Goal: Information Seeking & Learning: Find specific fact

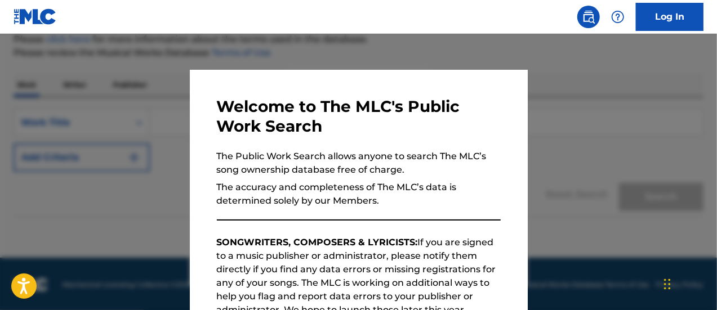
scroll to position [143, 0]
click at [369, 168] on p "The Public Work Search allows anyone to search The MLC’s song ownership databas…" at bounding box center [359, 163] width 284 height 27
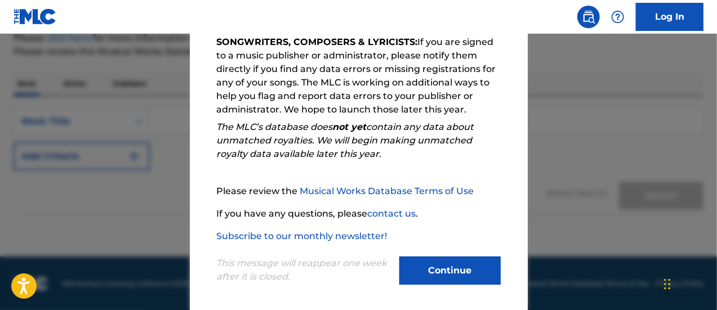
scroll to position [204, 0]
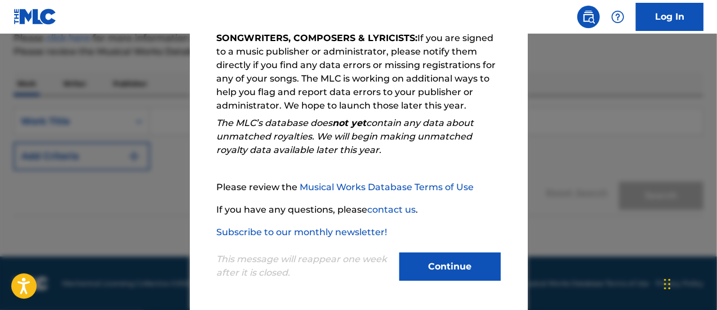
click at [443, 262] on button "Continue" at bounding box center [449, 267] width 101 height 28
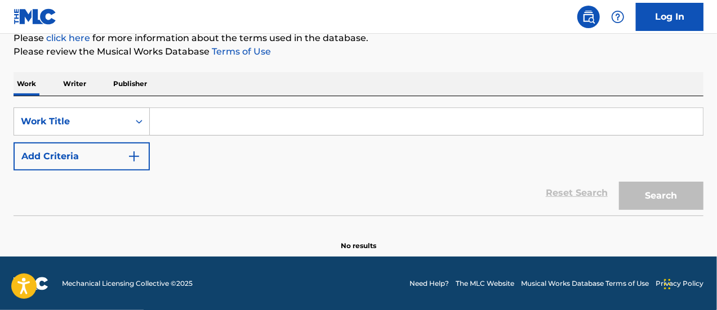
click at [187, 118] on input "Search Form" at bounding box center [426, 121] width 553 height 27
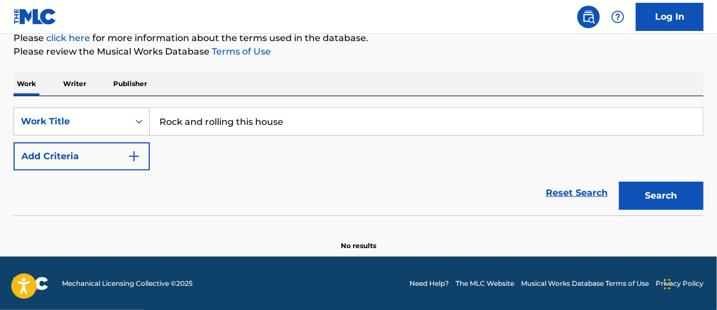
type input "Rock and rolling this house"
click at [662, 189] on button "Search" at bounding box center [661, 196] width 84 height 28
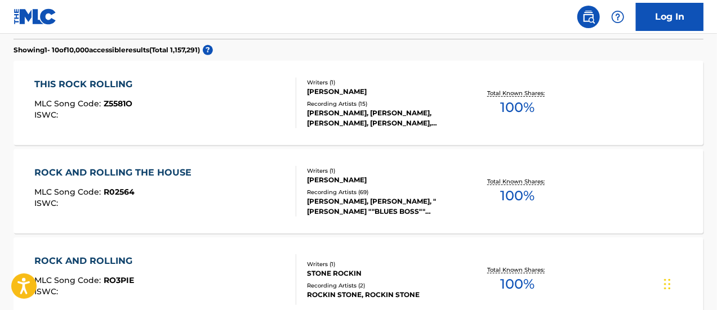
scroll to position [327, 0]
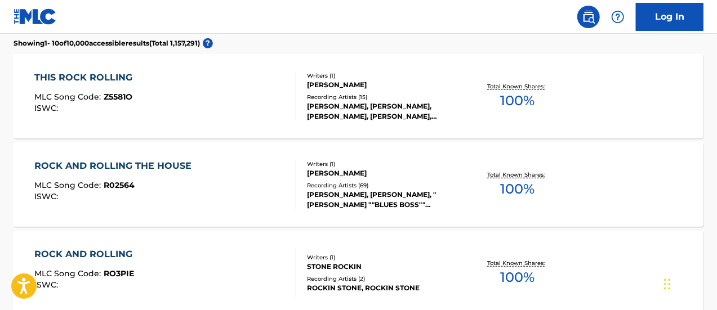
click at [230, 179] on div "ROCK AND ROLLING THE HOUSE MLC Song Code : R02564 ISWC :" at bounding box center [165, 184] width 262 height 51
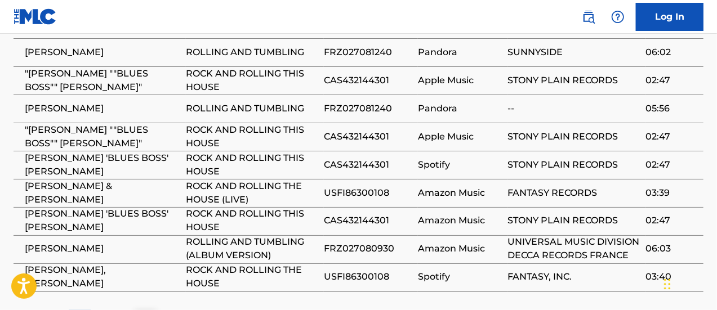
scroll to position [850, 0]
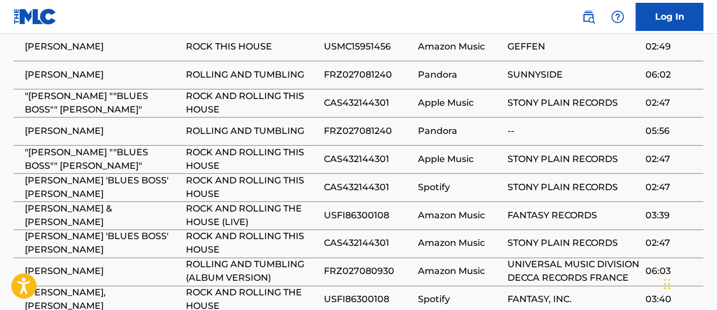
click at [87, 174] on span "[PERSON_NAME] 'BLUES BOSS' [PERSON_NAME]" at bounding box center [102, 187] width 155 height 27
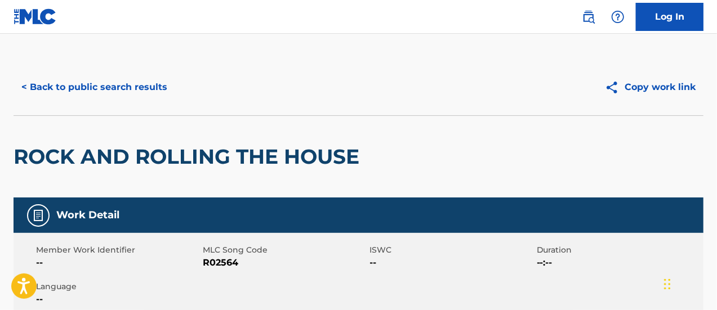
scroll to position [0, 0]
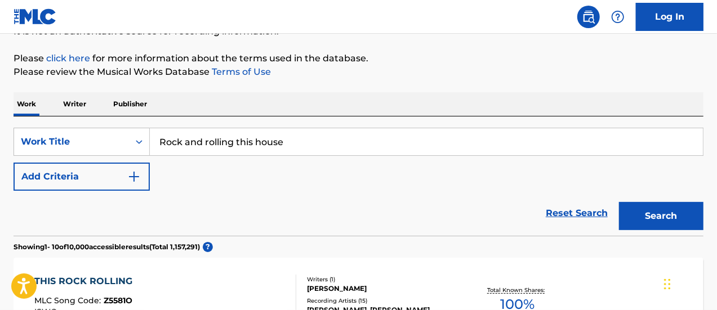
scroll to position [111, 0]
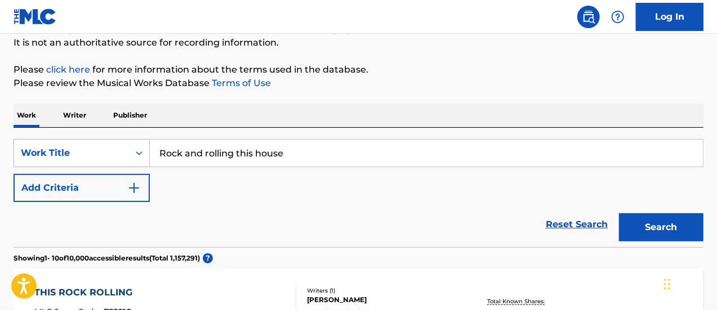
drag, startPoint x: 287, startPoint y: 155, endPoint x: 137, endPoint y: 145, distance: 149.6
click at [137, 145] on div "SearchWithCriteria4a4bf6b8-e2d8-4fee-84dd-b1e06adbfe25 Work Title Rock and roll…" at bounding box center [359, 153] width 690 height 28
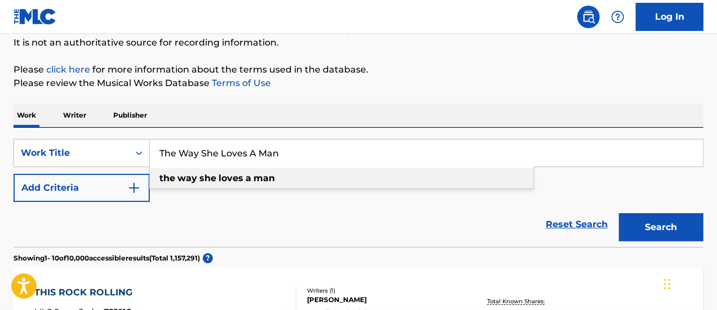
click at [230, 181] on strong "loves" at bounding box center [230, 178] width 25 height 11
type input "the way she loves a man"
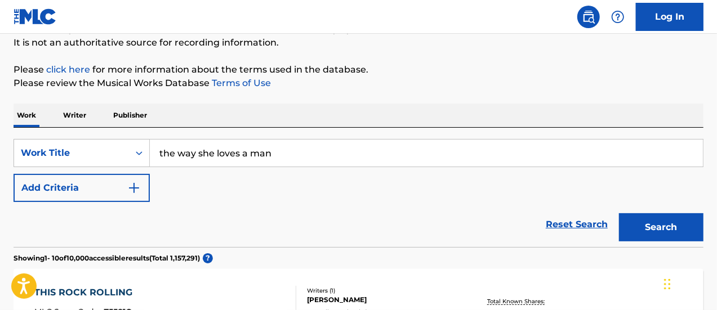
click at [653, 230] on button "Search" at bounding box center [661, 227] width 84 height 28
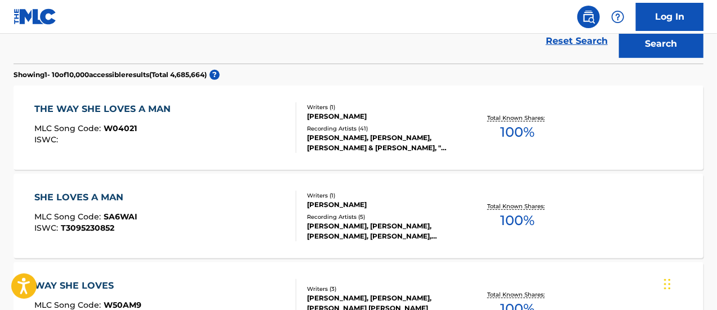
scroll to position [305, 0]
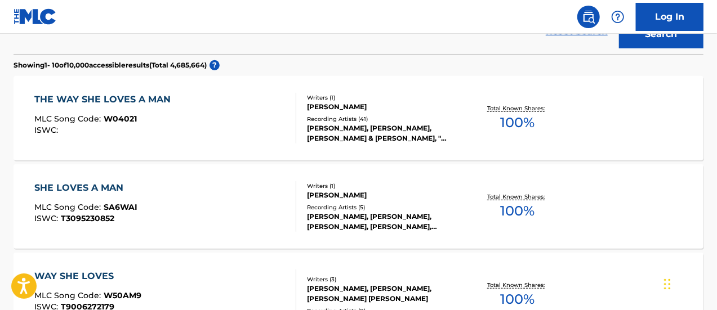
click at [225, 115] on div "THE WAY SHE LOVES A MAN MLC Song Code : W04021 ISWC :" at bounding box center [165, 118] width 262 height 51
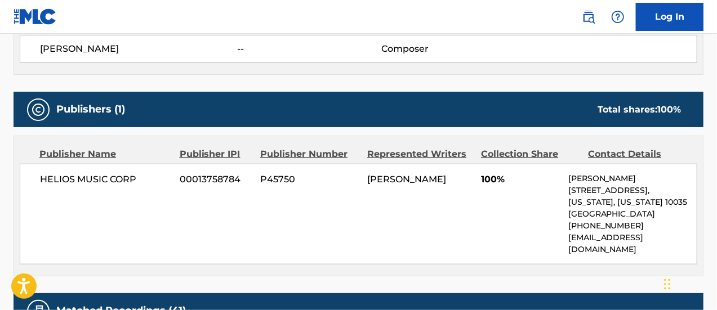
scroll to position [449, 0]
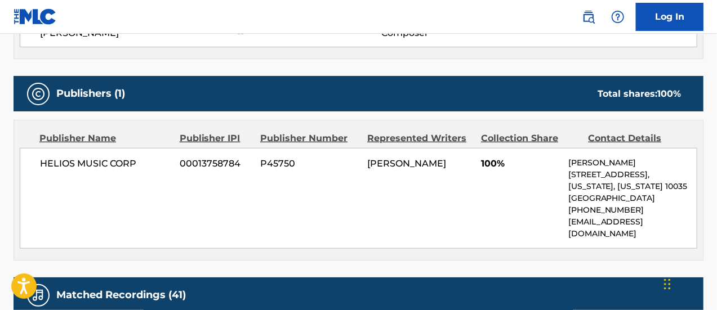
drag, startPoint x: 715, startPoint y: 187, endPoint x: 715, endPoint y: 195, distance: 7.9
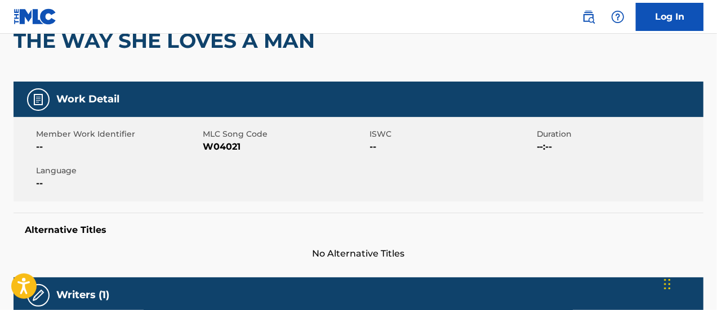
scroll to position [0, 0]
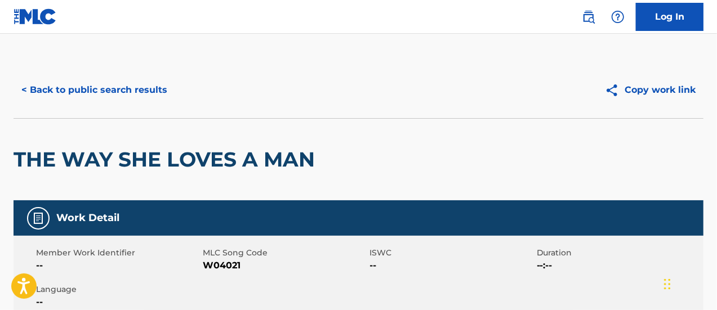
click at [110, 88] on button "< Back to public search results" at bounding box center [95, 90] width 162 height 28
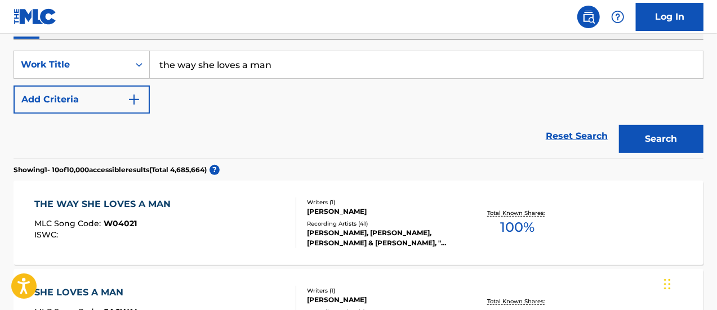
scroll to position [141, 0]
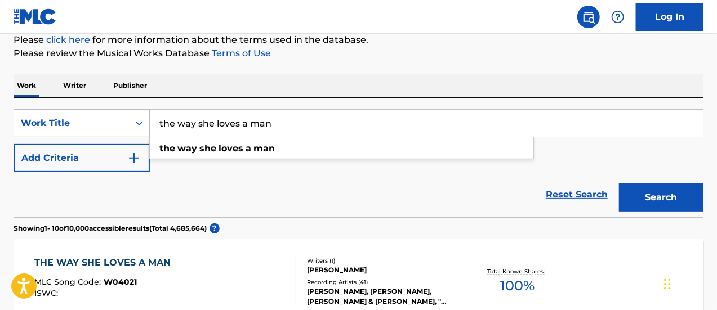
drag, startPoint x: 275, startPoint y: 123, endPoint x: 135, endPoint y: 126, distance: 139.7
click at [135, 126] on div "SearchWithCriteria4a4bf6b8-e2d8-4fee-84dd-b1e06adbfe25 Work Title the way she l…" at bounding box center [359, 123] width 690 height 28
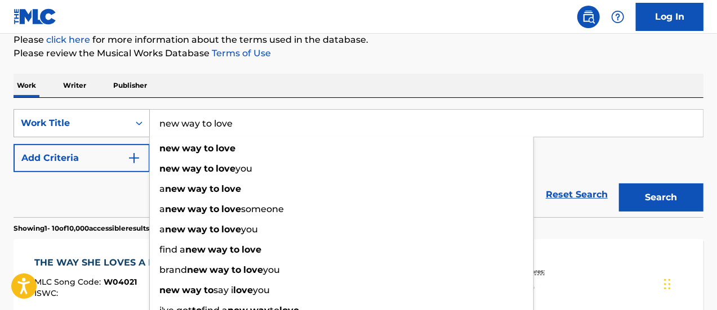
type input "new way to love"
click at [619, 184] on button "Search" at bounding box center [661, 198] width 84 height 28
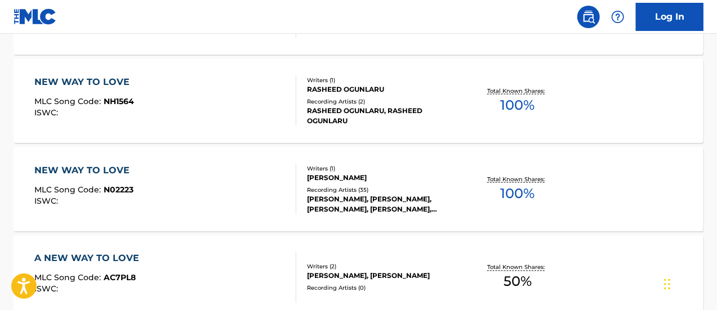
scroll to position [856, 0]
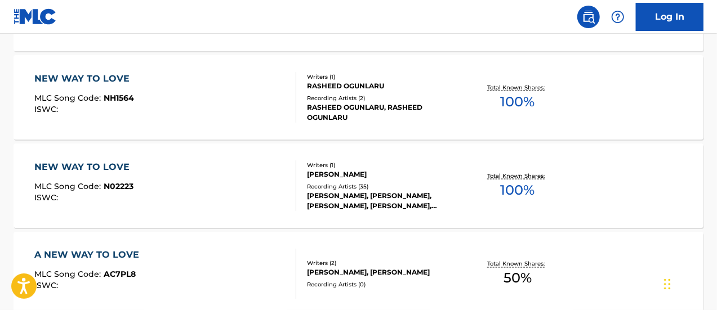
click at [121, 164] on div "NEW WAY TO LOVE" at bounding box center [84, 167] width 101 height 14
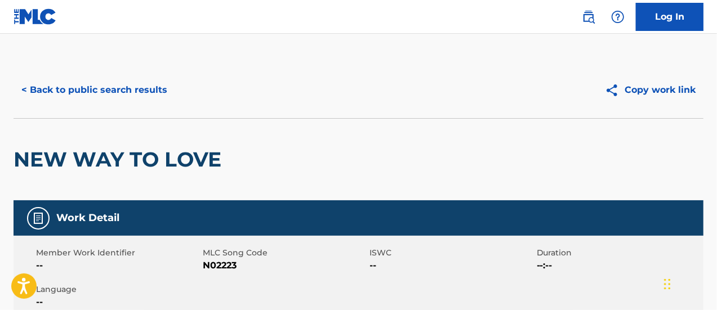
click at [111, 87] on button "< Back to public search results" at bounding box center [95, 90] width 162 height 28
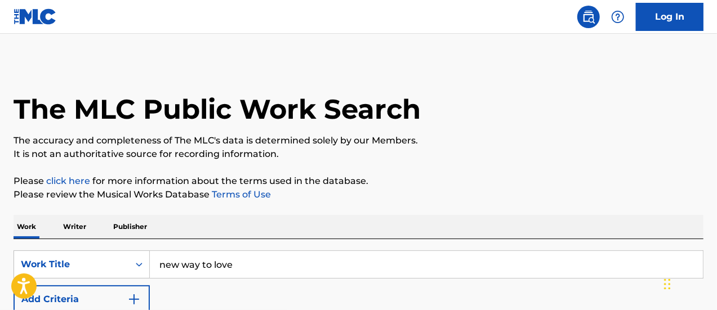
click at [231, 266] on input "new way to love" at bounding box center [426, 264] width 553 height 27
drag, startPoint x: 231, startPoint y: 266, endPoint x: 141, endPoint y: 263, distance: 90.1
click at [141, 263] on div "SearchWithCriteria4a4bf6b8-e2d8-4fee-84dd-b1e06adbfe25 Work Title new way to lo…" at bounding box center [359, 265] width 690 height 28
type input "reno blues"
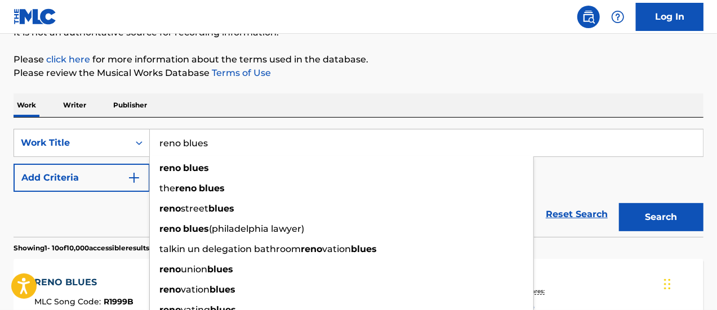
scroll to position [123, 0]
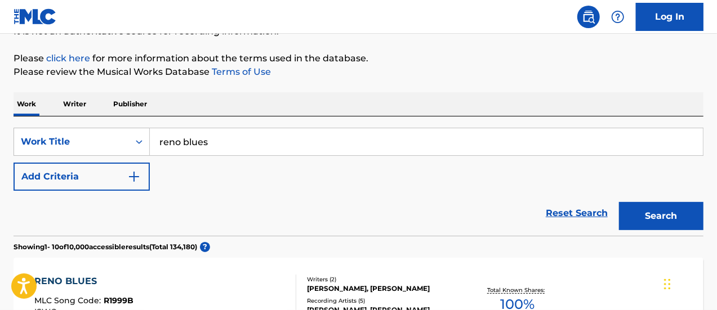
click at [135, 176] on img "Search Form" at bounding box center [134, 177] width 14 height 14
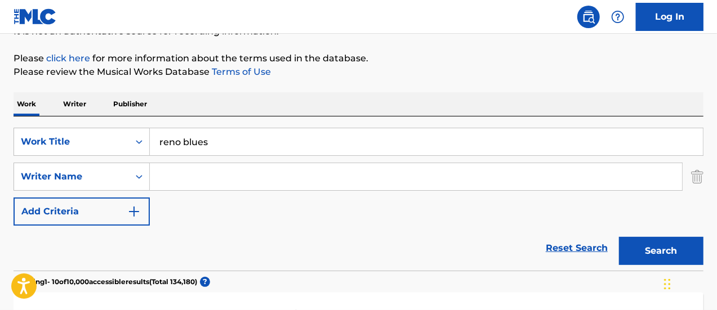
click at [198, 179] on input "Search Form" at bounding box center [416, 176] width 532 height 27
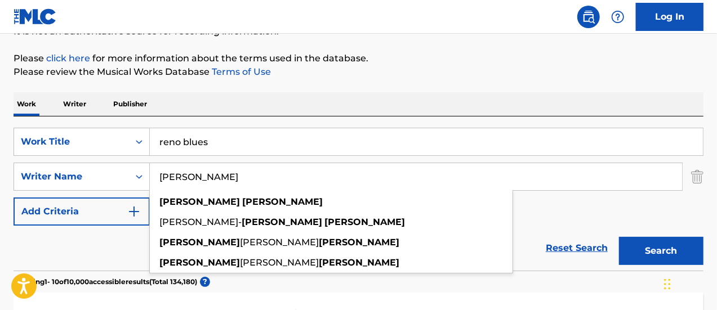
type input "[PERSON_NAME]"
click at [657, 242] on button "Search" at bounding box center [661, 251] width 84 height 28
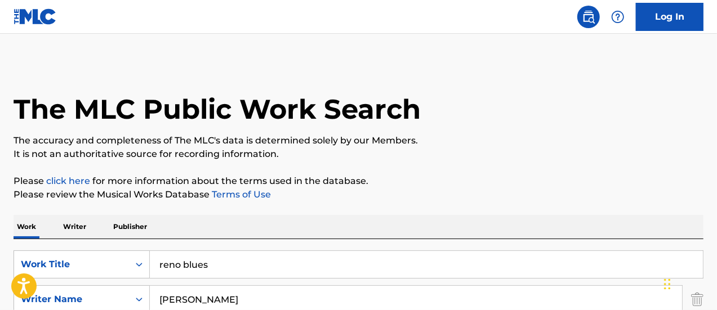
scroll to position [80, 0]
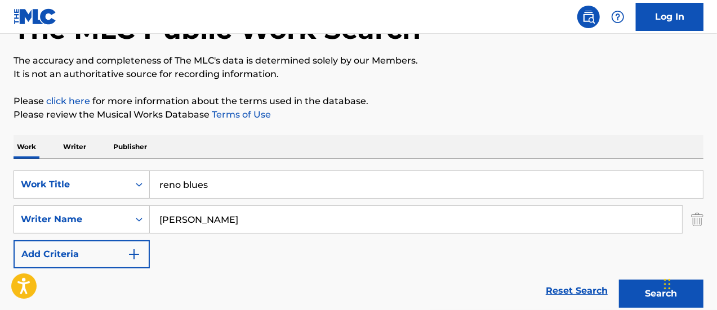
click at [696, 218] on img "Search Form" at bounding box center [697, 220] width 12 height 28
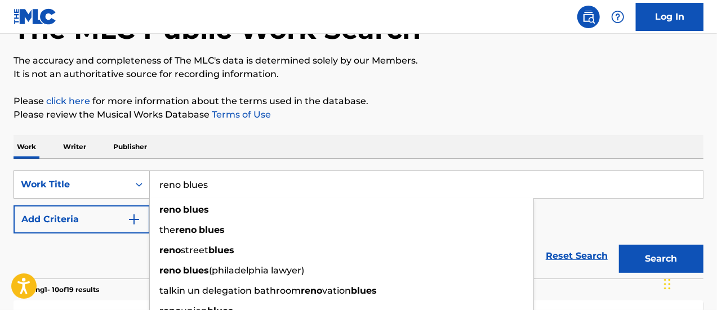
drag, startPoint x: 249, startPoint y: 184, endPoint x: 132, endPoint y: 181, distance: 116.6
click at [132, 181] on div "SearchWithCriteria4a4bf6b8-e2d8-4fee-84dd-b1e06adbfe25 Work Title reno blues re…" at bounding box center [359, 185] width 690 height 28
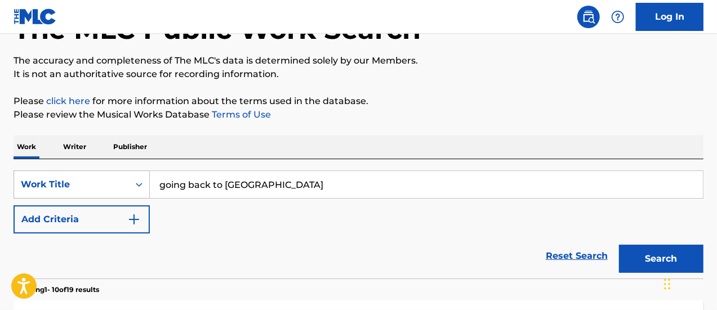
type input "going back to [GEOGRAPHIC_DATA]"
click at [619, 245] on button "Search" at bounding box center [661, 259] width 84 height 28
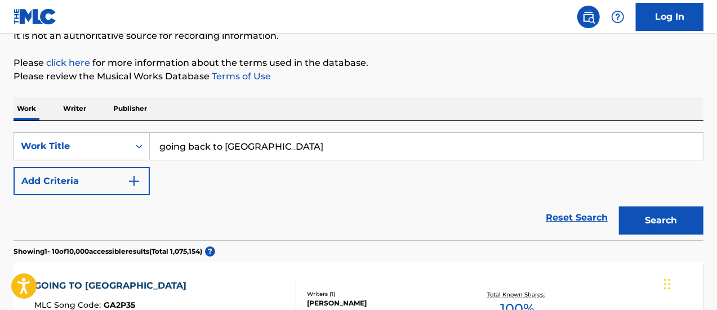
scroll to position [35, 0]
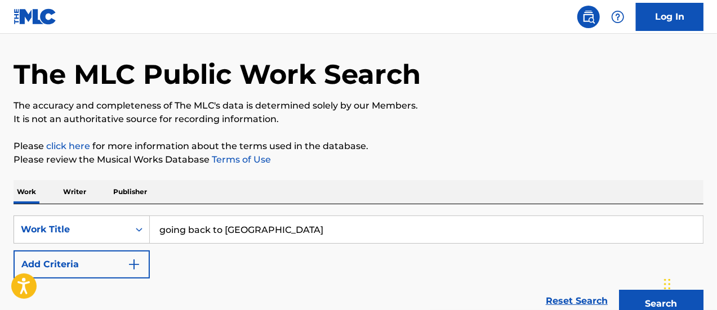
click at [81, 194] on p "Writer" at bounding box center [75, 192] width 30 height 24
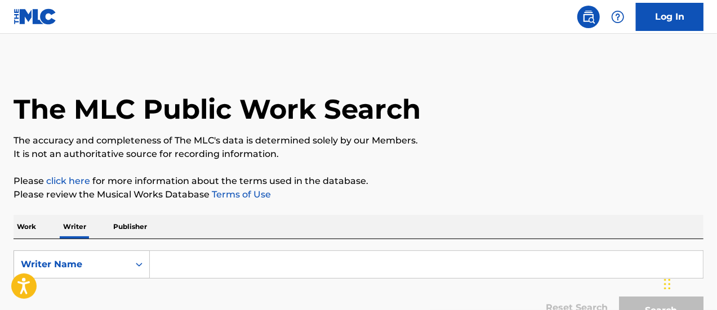
click at [284, 260] on input "Search Form" at bounding box center [426, 264] width 553 height 27
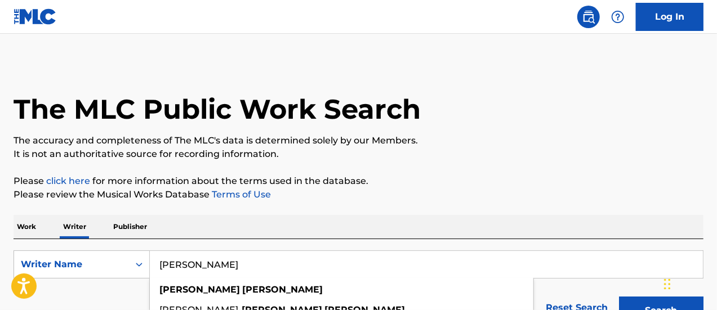
type input "[PERSON_NAME]"
click at [619, 297] on button "Search" at bounding box center [661, 311] width 84 height 28
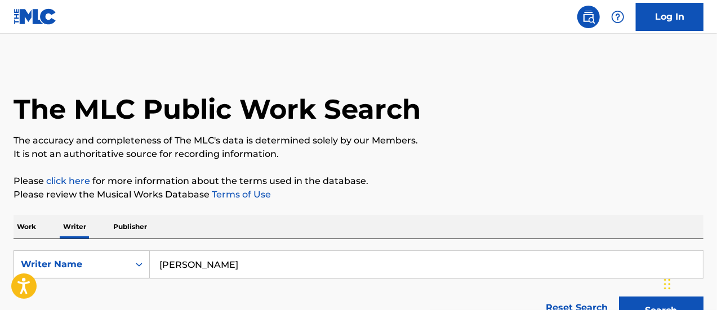
click at [32, 227] on p "Work" at bounding box center [27, 227] width 26 height 24
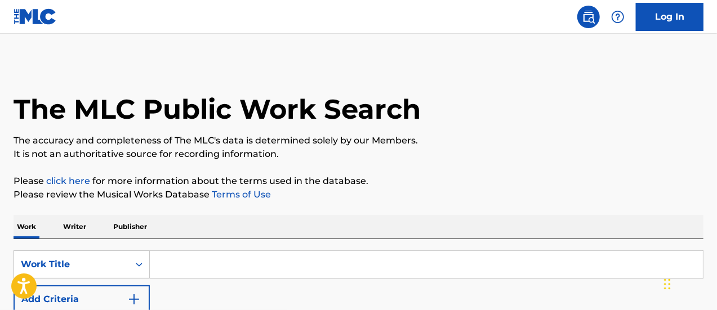
click at [180, 271] on input "Search Form" at bounding box center [426, 264] width 553 height 27
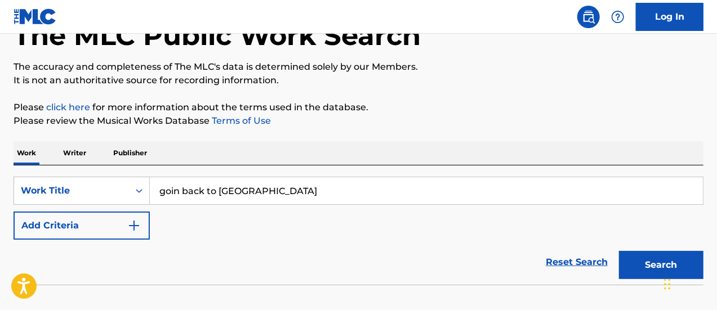
scroll to position [79, 0]
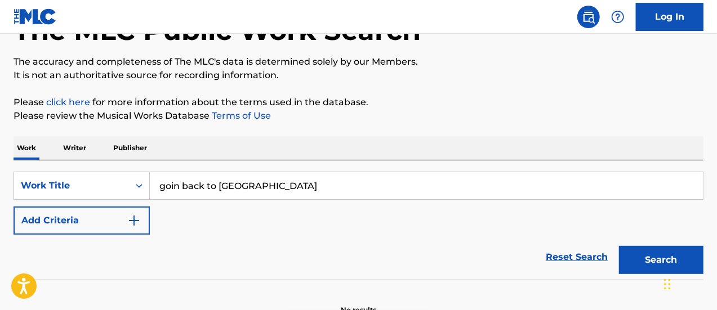
click at [658, 261] on button "Search" at bounding box center [661, 260] width 84 height 28
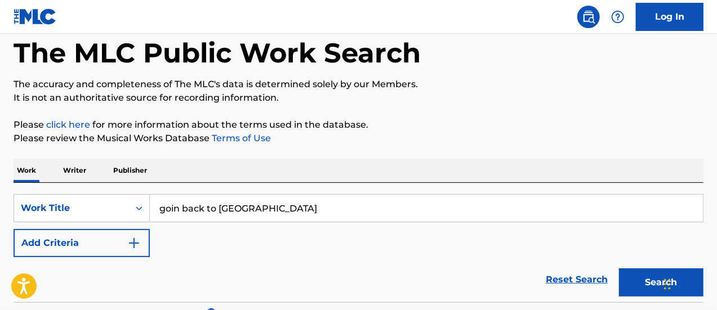
scroll to position [48, 0]
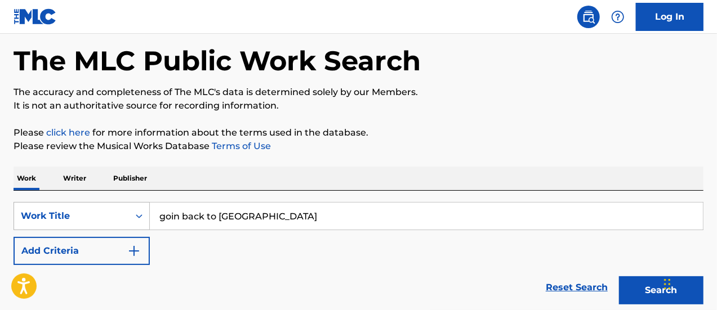
drag, startPoint x: 246, startPoint y: 219, endPoint x: 134, endPoint y: 215, distance: 111.6
click at [134, 215] on div "SearchWithCriteria4a4bf6b8-e2d8-4fee-84dd-b1e06adbfe25 Work Title goin back to …" at bounding box center [359, 216] width 690 height 28
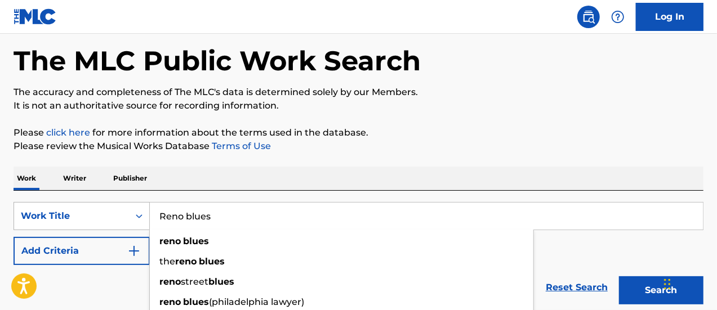
click at [619, 276] on button "Search" at bounding box center [661, 290] width 84 height 28
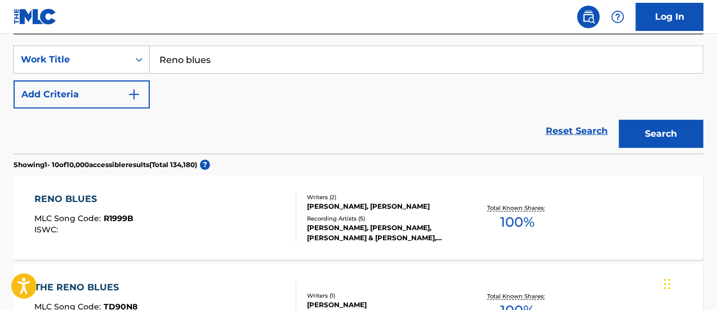
scroll to position [0, 0]
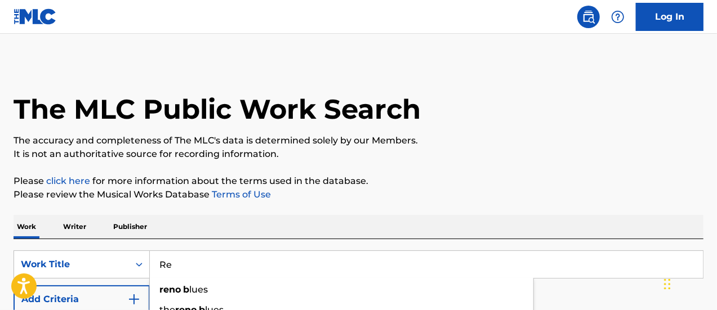
type input "R"
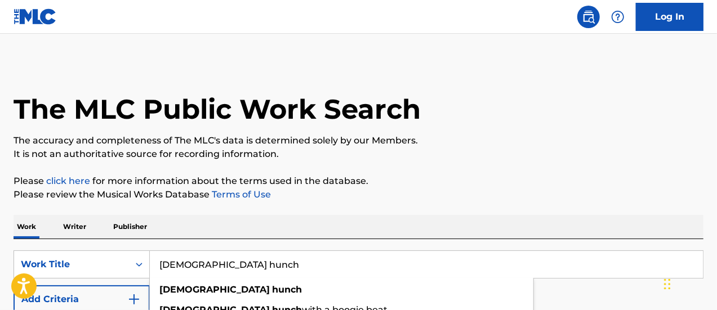
type input "[DEMOGRAPHIC_DATA] hunch"
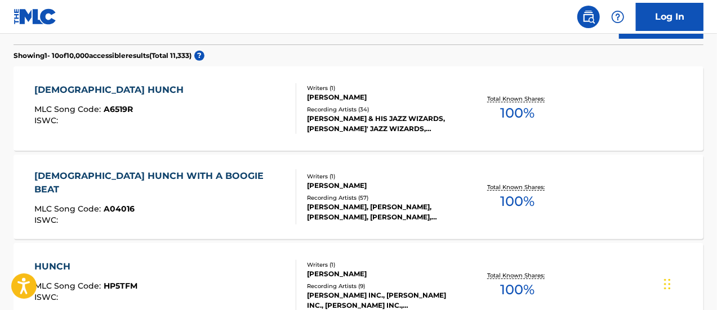
scroll to position [331, 0]
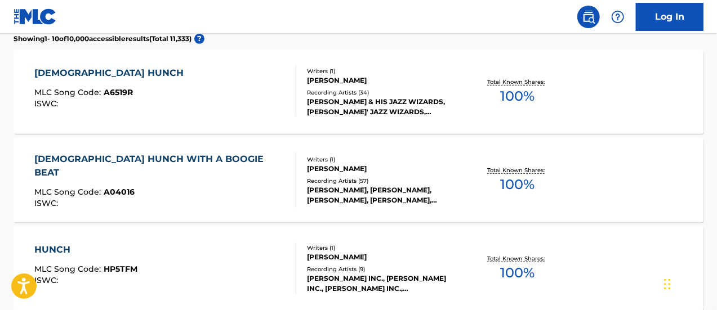
click at [158, 158] on div "[DEMOGRAPHIC_DATA] HUNCH WITH A BOOGIE BEAT" at bounding box center [160, 166] width 253 height 27
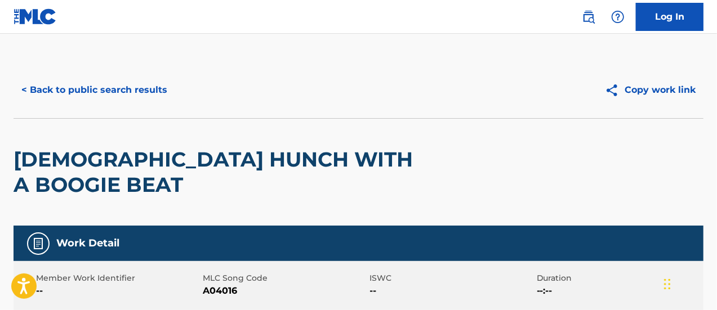
click at [100, 88] on button "< Back to public search results" at bounding box center [95, 90] width 162 height 28
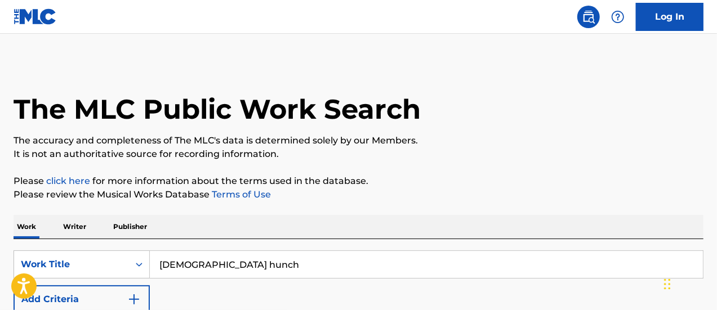
scroll to position [5, 0]
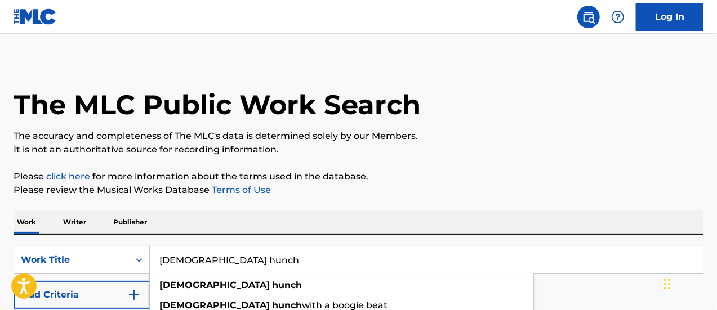
drag, startPoint x: 235, startPoint y: 263, endPoint x: 155, endPoint y: 261, distance: 79.4
click at [155, 261] on input "[DEMOGRAPHIC_DATA] hunch" at bounding box center [426, 260] width 553 height 27
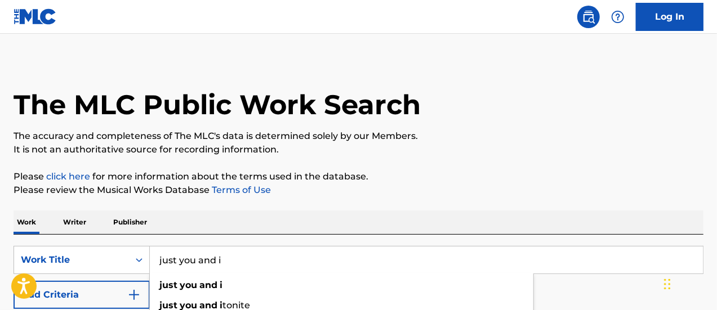
type input "just you and i"
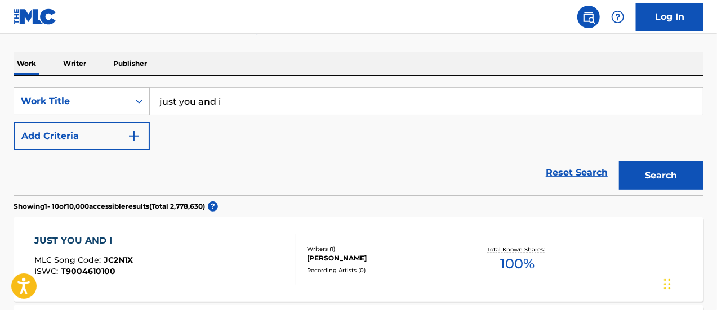
scroll to position [160, 0]
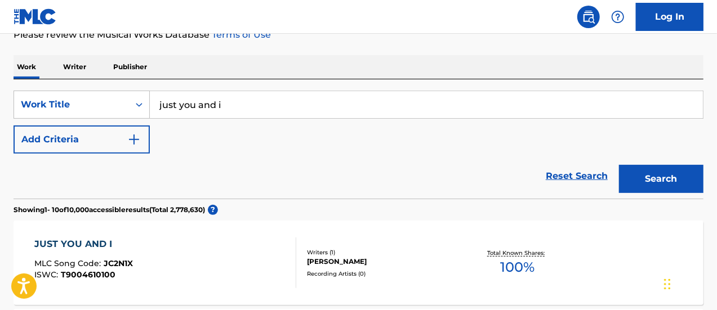
click at [135, 136] on img "Search Form" at bounding box center [134, 140] width 14 height 14
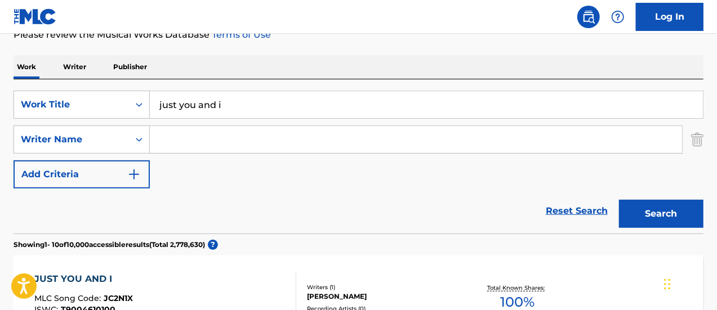
click at [193, 142] on input "Search Form" at bounding box center [416, 139] width 532 height 27
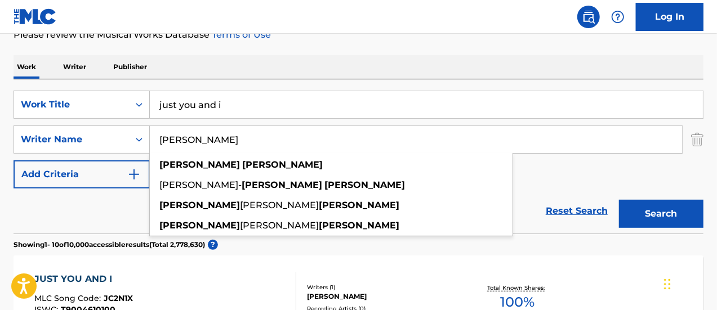
click at [655, 213] on button "Search" at bounding box center [661, 214] width 84 height 28
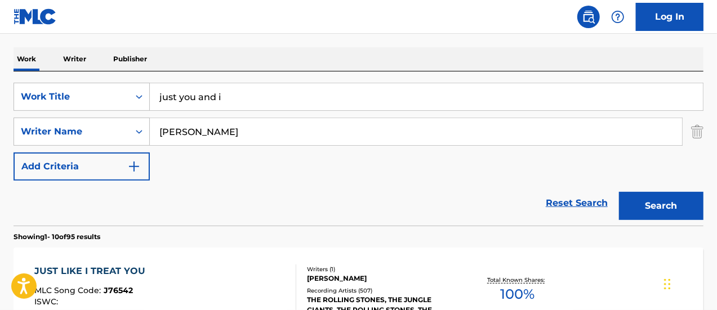
scroll to position [166, 0]
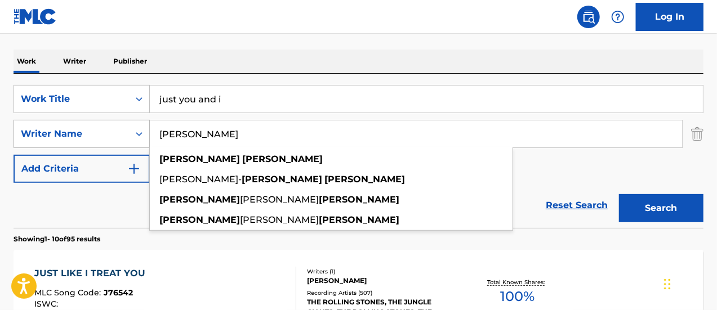
drag, startPoint x: 219, startPoint y: 135, endPoint x: 118, endPoint y: 128, distance: 101.0
click at [118, 128] on div "SearchWithCriteria7a45fcc7-f821-4182-916f-46016dcb2502 Writer Name [PERSON_NAME…" at bounding box center [359, 134] width 690 height 28
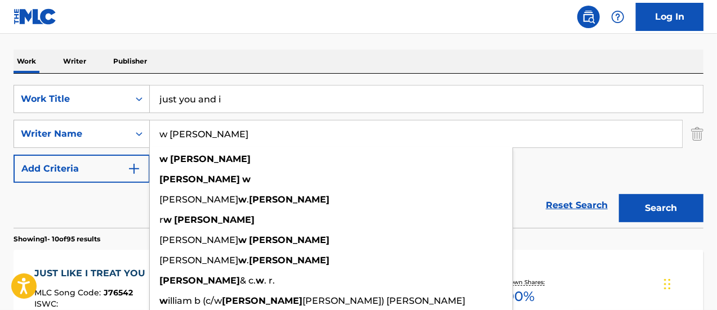
type input "w [PERSON_NAME]"
click at [668, 203] on button "Search" at bounding box center [661, 208] width 84 height 28
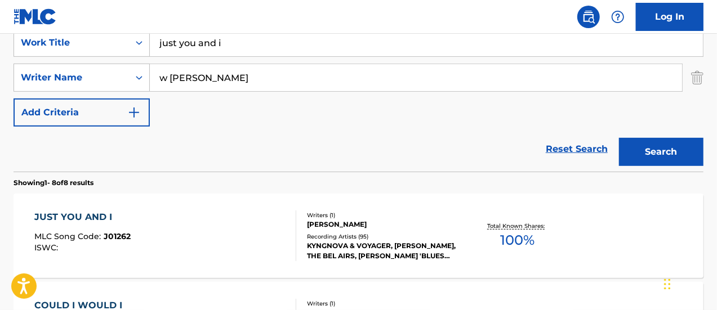
scroll to position [261, 0]
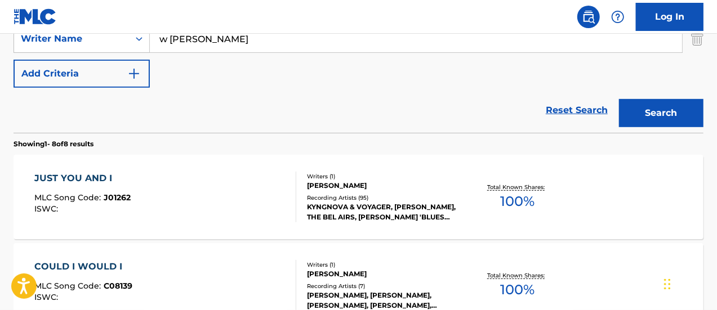
click at [75, 179] on div "JUST YOU AND I" at bounding box center [82, 179] width 96 height 14
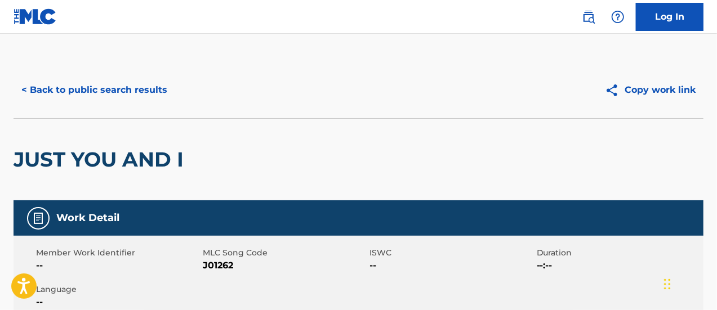
click at [98, 90] on button "< Back to public search results" at bounding box center [95, 90] width 162 height 28
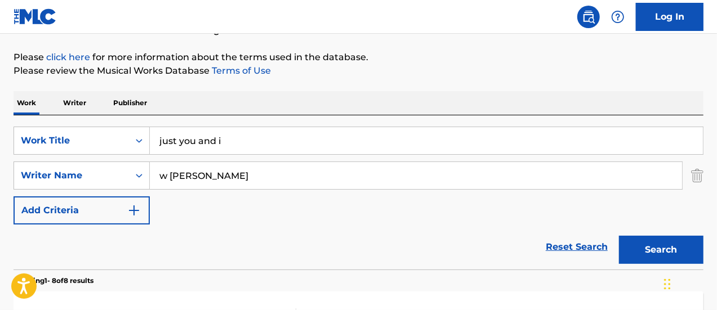
scroll to position [117, 0]
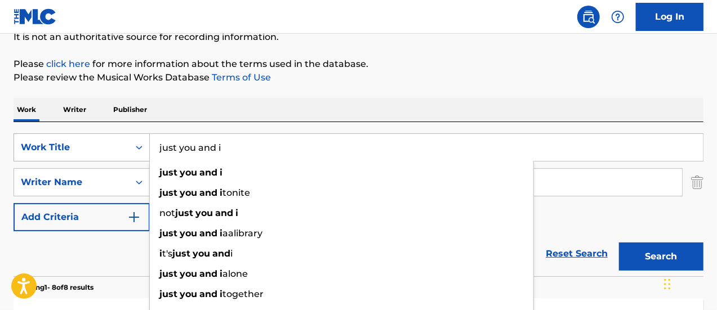
drag, startPoint x: 240, startPoint y: 153, endPoint x: 132, endPoint y: 136, distance: 109.5
click at [132, 136] on div "SearchWithCriteria4a4bf6b8-e2d8-4fee-84dd-b1e06adbfe25 Work Title just you and …" at bounding box center [359, 147] width 690 height 28
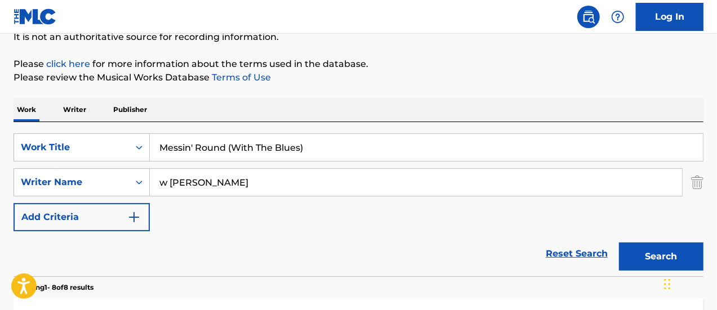
type input "Messin' Round (With The Blues)"
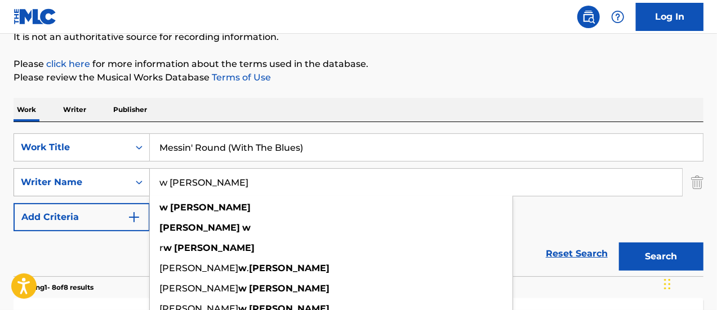
drag, startPoint x: 215, startPoint y: 181, endPoint x: 144, endPoint y: 181, distance: 70.9
click at [144, 181] on div "SearchWithCriteria7a45fcc7-f821-4182-916f-46016dcb2502 Writer Name [PERSON_NAME…" at bounding box center [359, 182] width 690 height 28
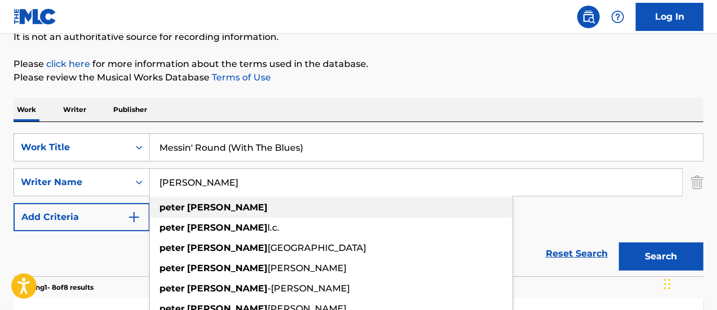
click at [231, 208] on div "[PERSON_NAME]" at bounding box center [331, 208] width 363 height 20
type input "[PERSON_NAME]"
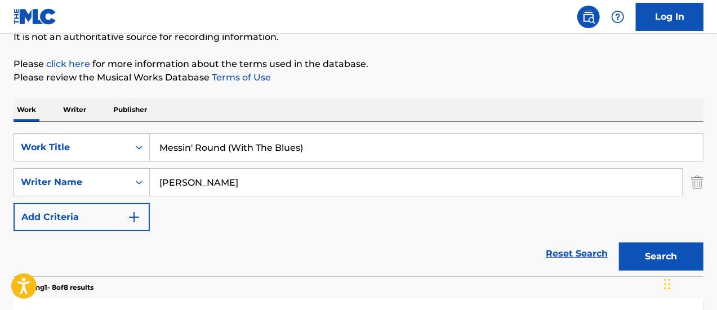
click at [654, 261] on button "Search" at bounding box center [661, 257] width 84 height 28
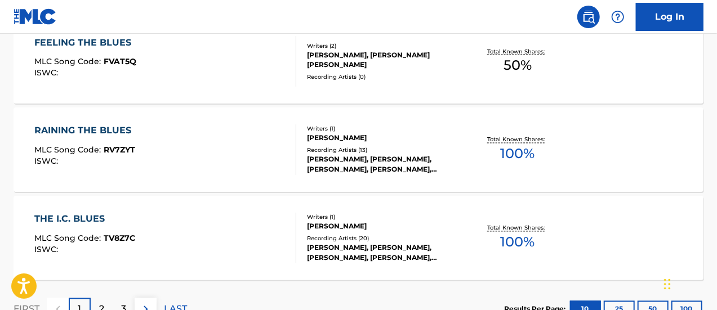
scroll to position [1103, 0]
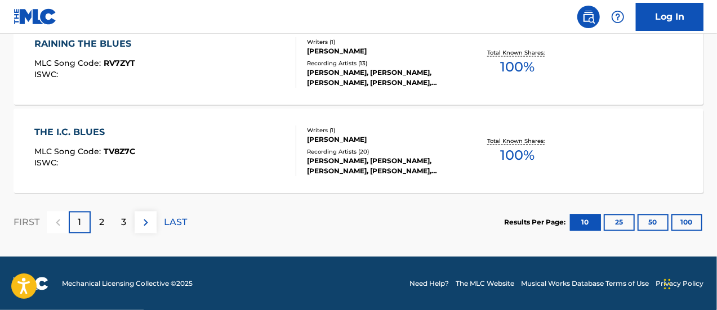
click at [659, 221] on button "50" at bounding box center [652, 222] width 31 height 17
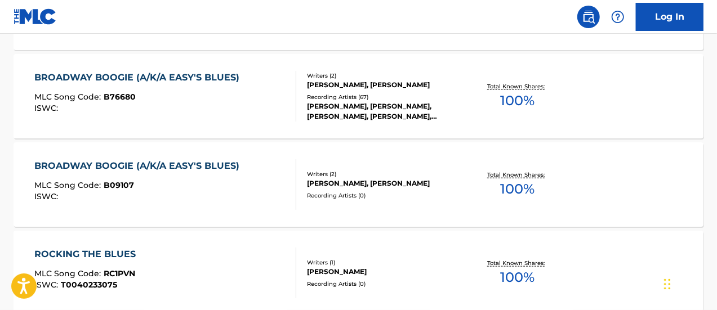
scroll to position [275, 0]
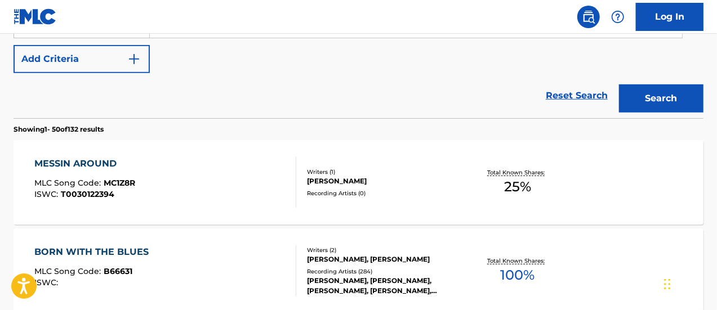
click at [107, 163] on div "MESSIN AROUND" at bounding box center [84, 164] width 101 height 14
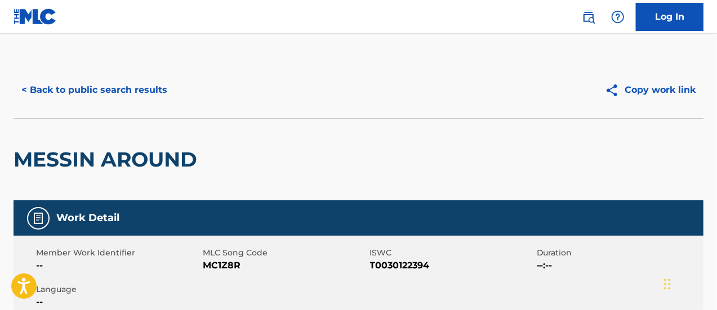
click at [70, 91] on button "< Back to public search results" at bounding box center [95, 90] width 162 height 28
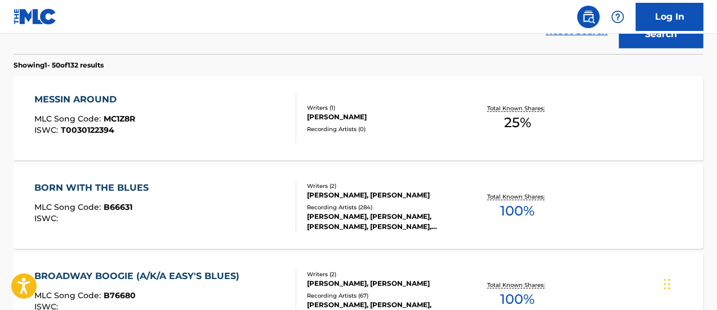
click at [140, 115] on div "MESSIN AROUND MLC Song Code : MC1Z8R ISWC : T0030122394" at bounding box center [165, 118] width 262 height 51
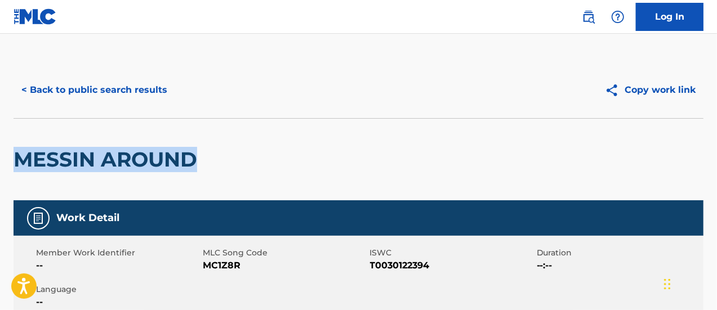
drag, startPoint x: 716, startPoint y: 101, endPoint x: 716, endPoint y: 119, distance: 18.0
click at [107, 84] on button "< Back to public search results" at bounding box center [95, 90] width 162 height 28
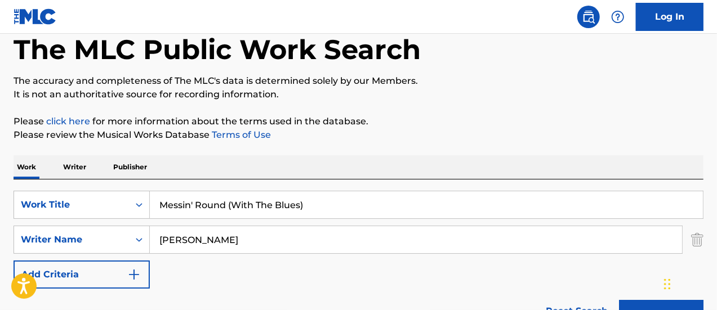
scroll to position [66, 0]
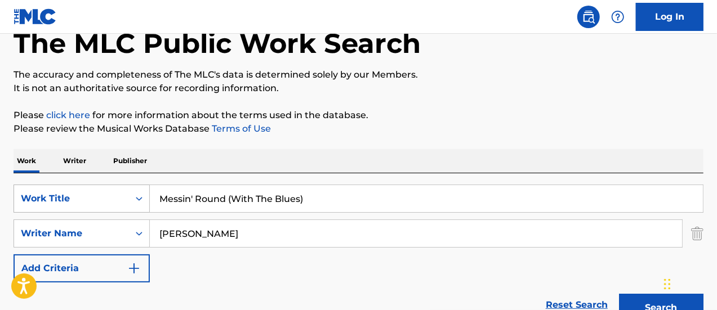
click at [137, 204] on div "Search Form" at bounding box center [139, 199] width 20 height 20
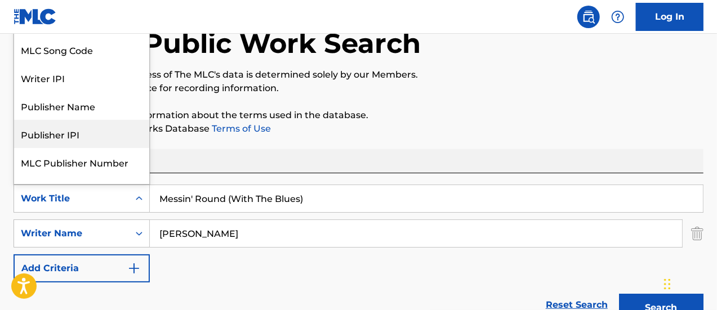
scroll to position [28, 0]
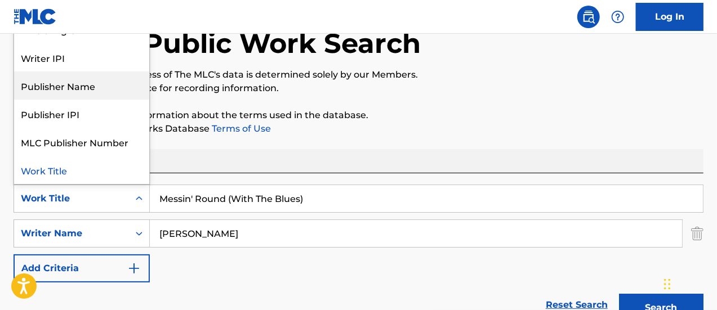
click at [89, 78] on div "Publisher Name" at bounding box center [81, 86] width 135 height 28
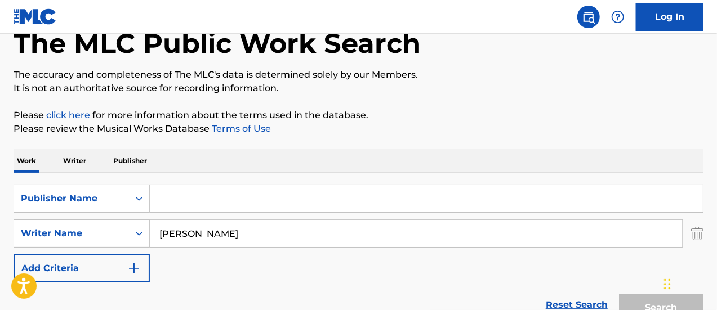
click at [195, 198] on input "Search Form" at bounding box center [426, 198] width 553 height 27
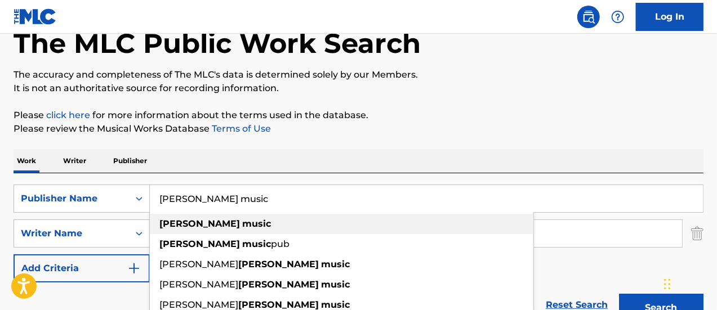
type input "[PERSON_NAME] music"
click at [276, 220] on div "[PERSON_NAME] music" at bounding box center [341, 224] width 383 height 20
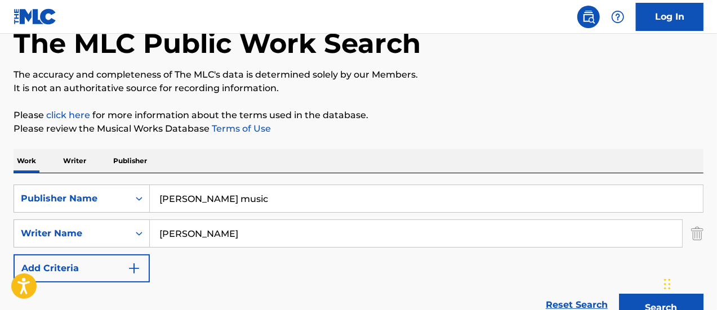
scroll to position [143, 0]
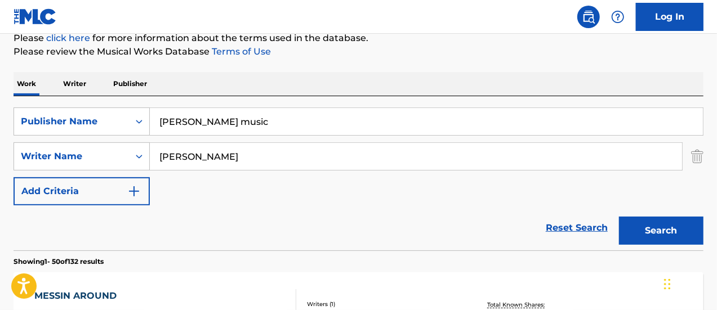
click at [657, 225] on button "Search" at bounding box center [661, 231] width 84 height 28
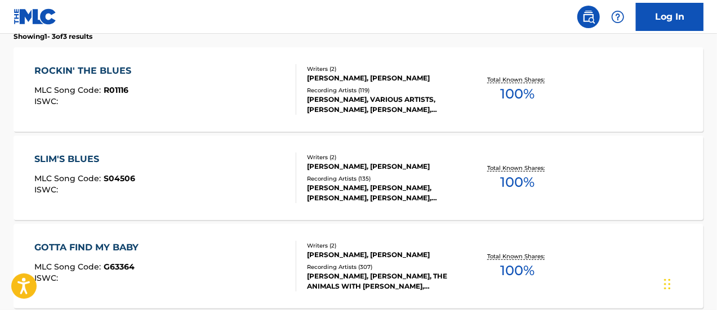
scroll to position [391, 0]
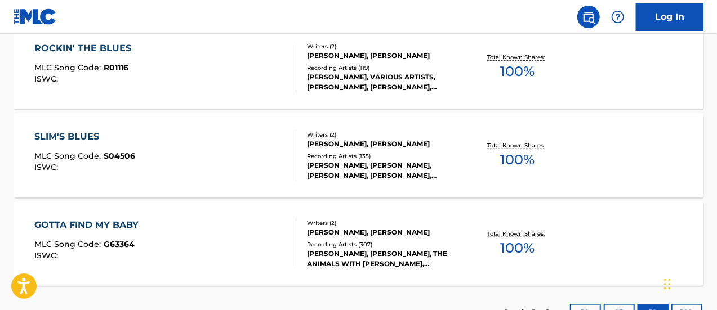
click at [81, 137] on div "SLIM'S BLUES" at bounding box center [84, 137] width 101 height 14
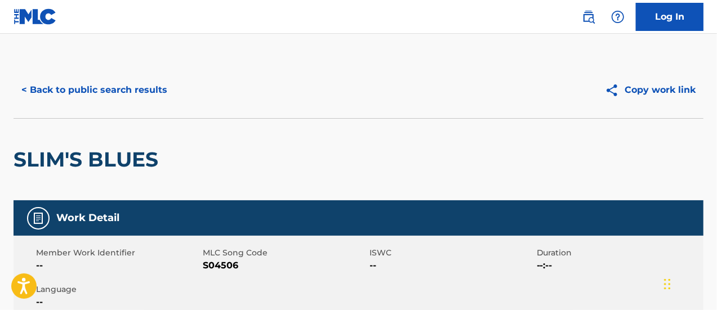
click at [89, 85] on button "< Back to public search results" at bounding box center [95, 90] width 162 height 28
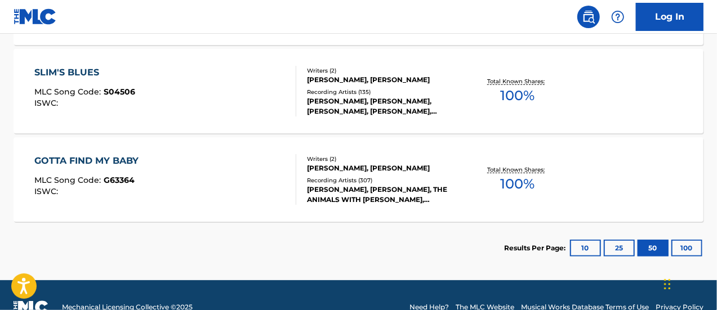
scroll to position [184, 0]
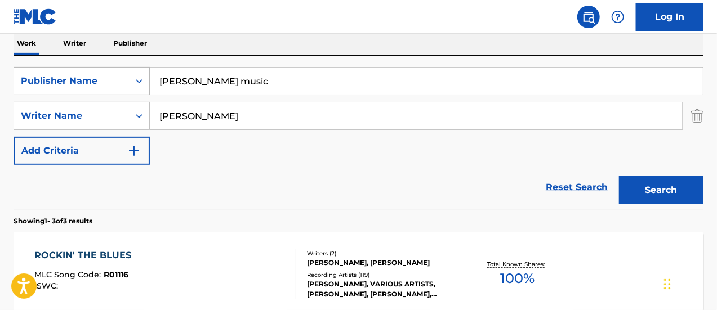
click at [137, 81] on icon "Search Form" at bounding box center [139, 81] width 7 height 4
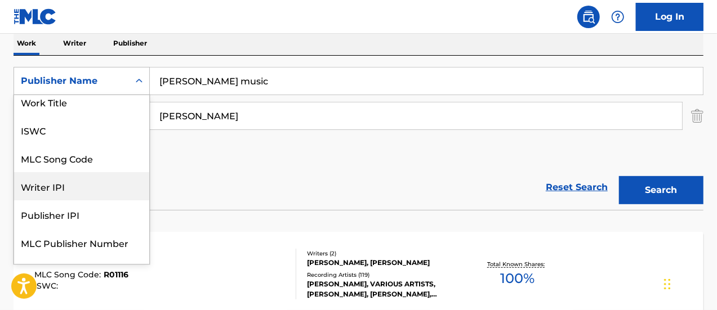
scroll to position [0, 0]
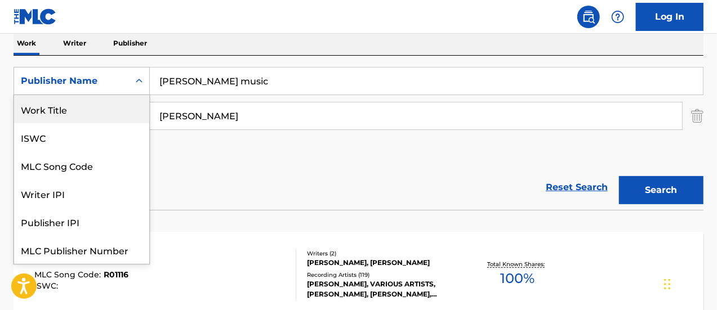
click at [80, 108] on div "Work Title" at bounding box center [81, 109] width 135 height 28
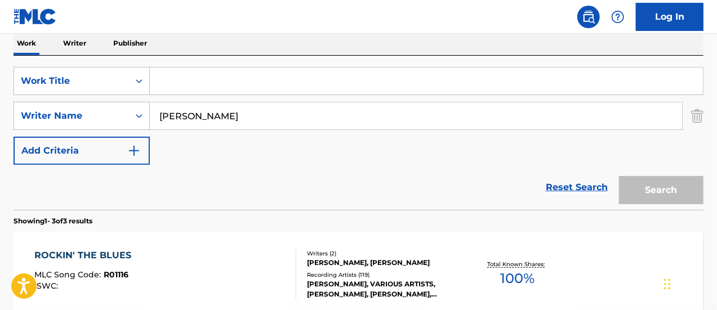
click at [194, 88] on input "Search Form" at bounding box center [426, 81] width 553 height 27
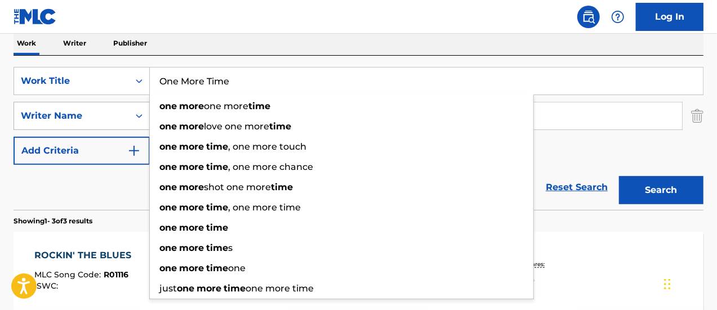
type input "One More Time"
click at [114, 115] on div "Writer Name" at bounding box center [71, 116] width 101 height 14
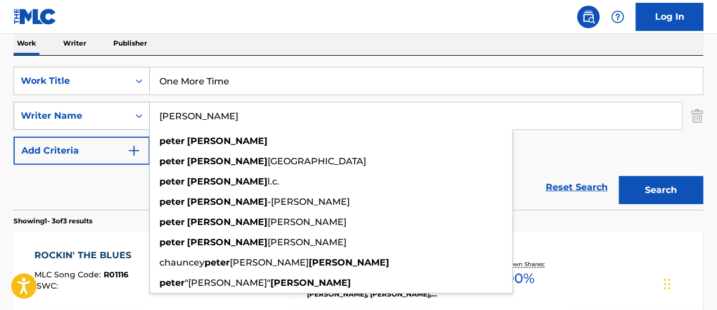
drag, startPoint x: 238, startPoint y: 117, endPoint x: 142, endPoint y: 123, distance: 96.5
click at [142, 123] on div "SearchWithCriteria7a45fcc7-f821-4182-916f-46016dcb2502 Writer Name [PERSON_NAME…" at bounding box center [359, 116] width 690 height 28
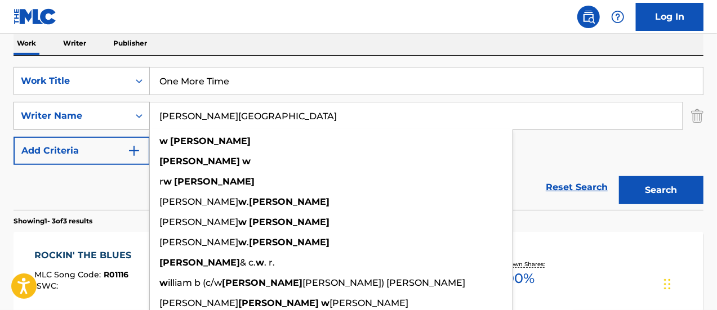
click at [619, 176] on button "Search" at bounding box center [661, 190] width 84 height 28
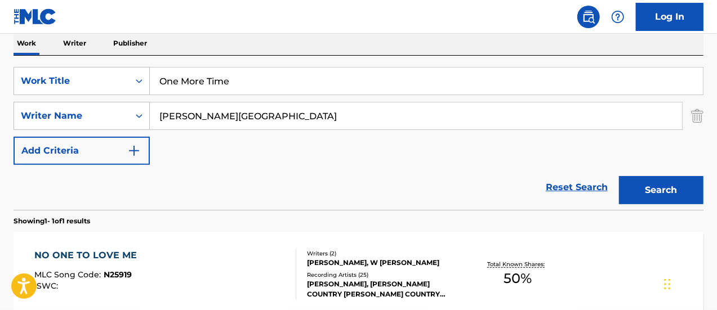
click at [657, 185] on button "Search" at bounding box center [661, 190] width 84 height 28
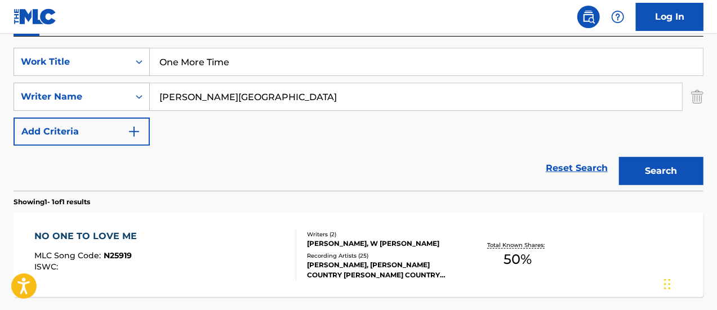
scroll to position [162, 0]
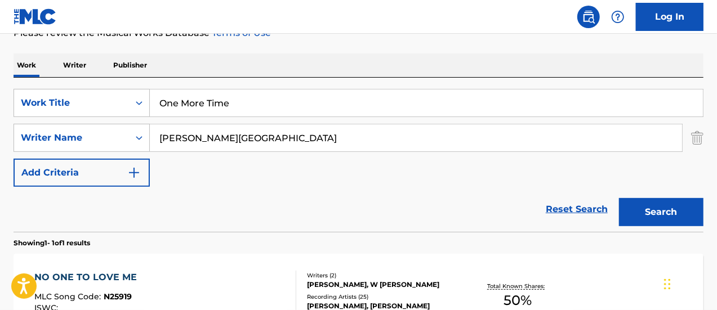
click at [267, 146] on input "[PERSON_NAME][GEOGRAPHIC_DATA]" at bounding box center [416, 137] width 532 height 27
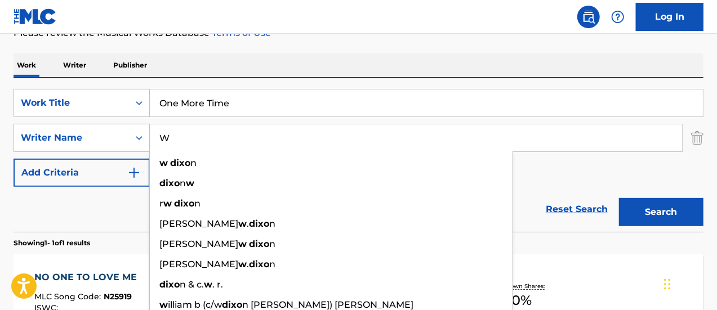
type input "W"
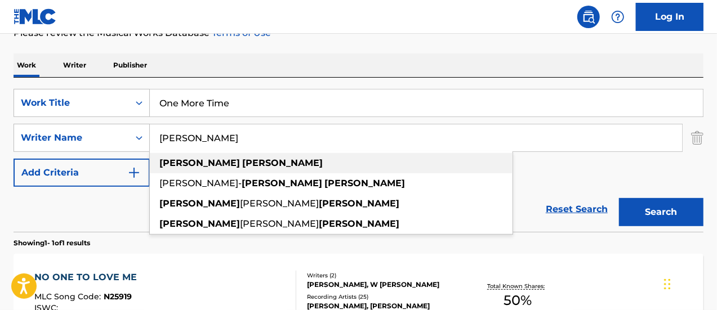
click at [236, 157] on div "[PERSON_NAME]" at bounding box center [331, 163] width 363 height 20
type input "[PERSON_NAME]"
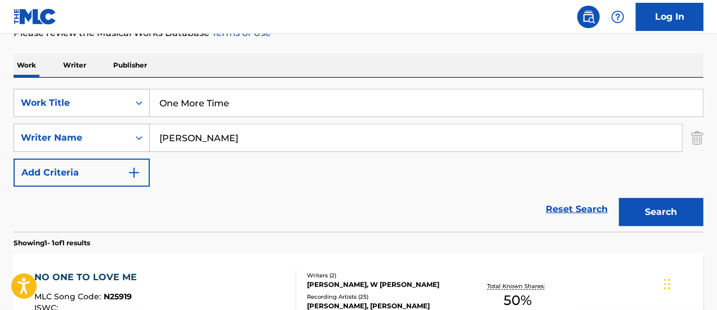
click at [654, 213] on button "Search" at bounding box center [661, 212] width 84 height 28
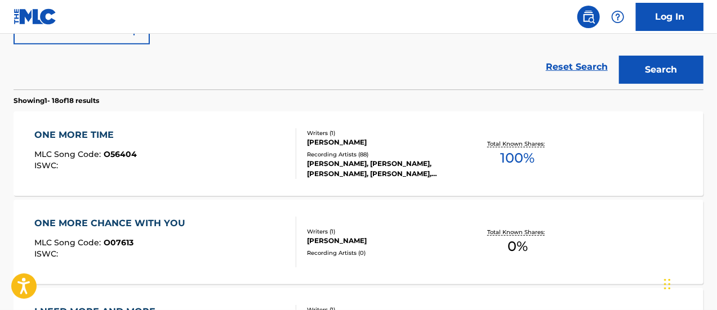
scroll to position [306, 0]
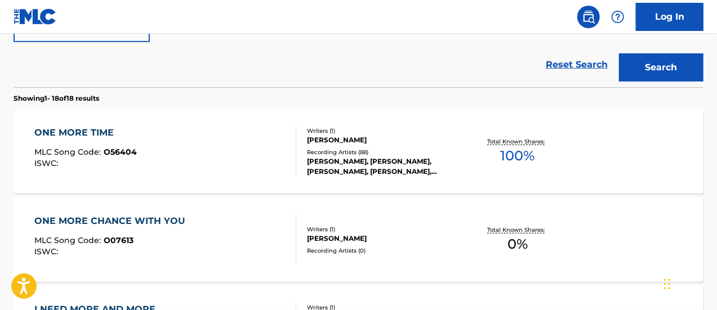
click at [87, 156] on div "MLC Song Code : O56404" at bounding box center [85, 153] width 102 height 11
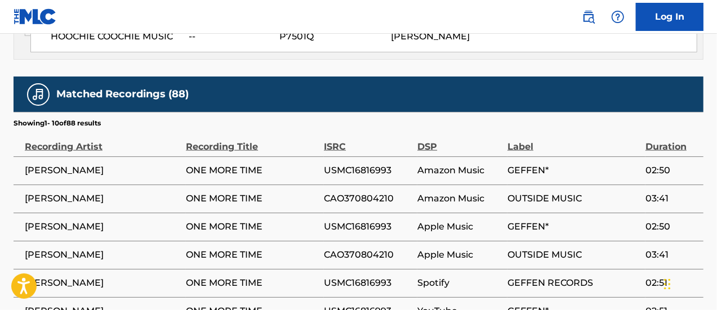
scroll to position [725, 0]
